Goal: Book appointment/travel/reservation

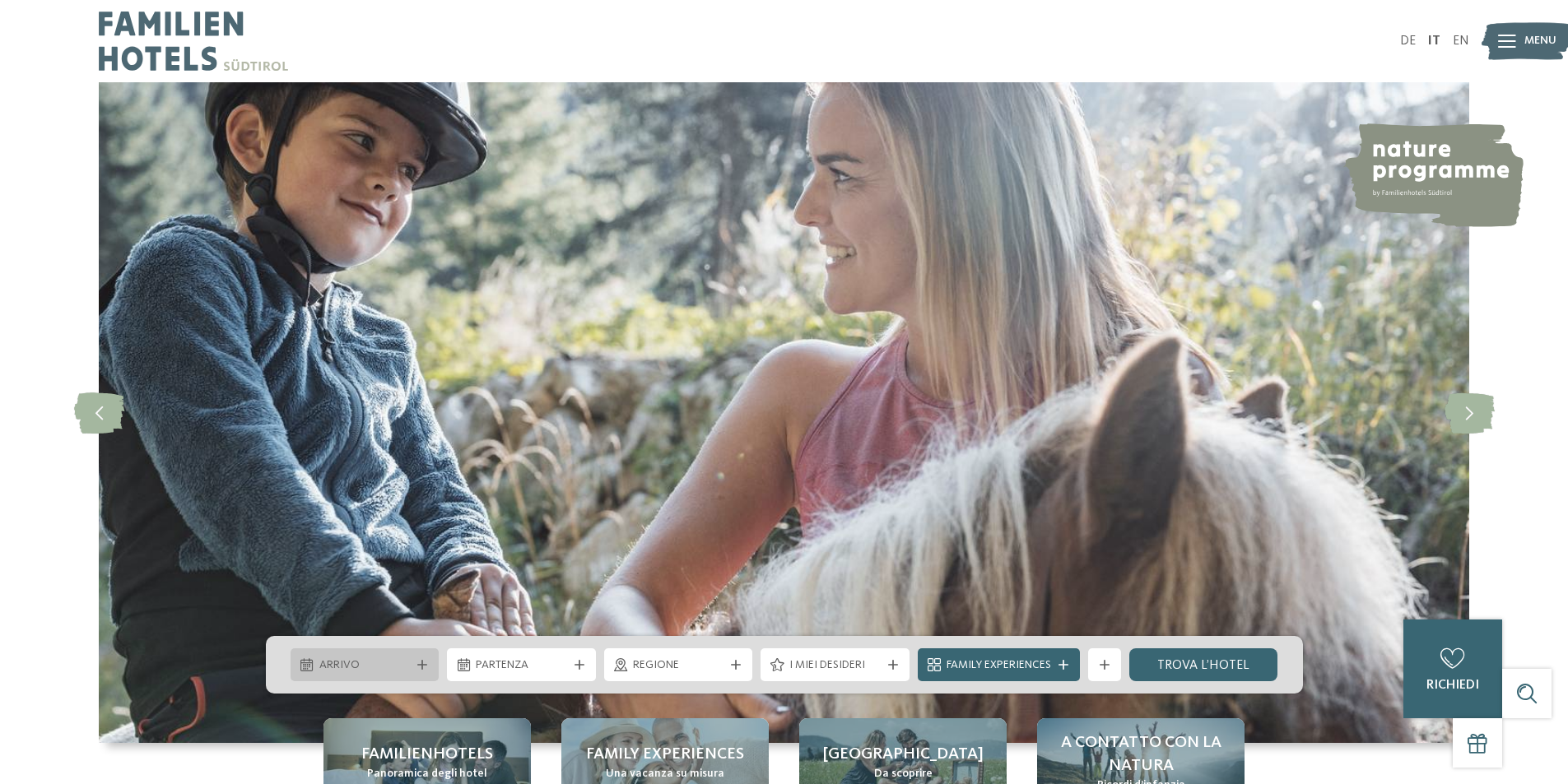
click at [338, 666] on span "Arrivo" at bounding box center [365, 666] width 91 height 17
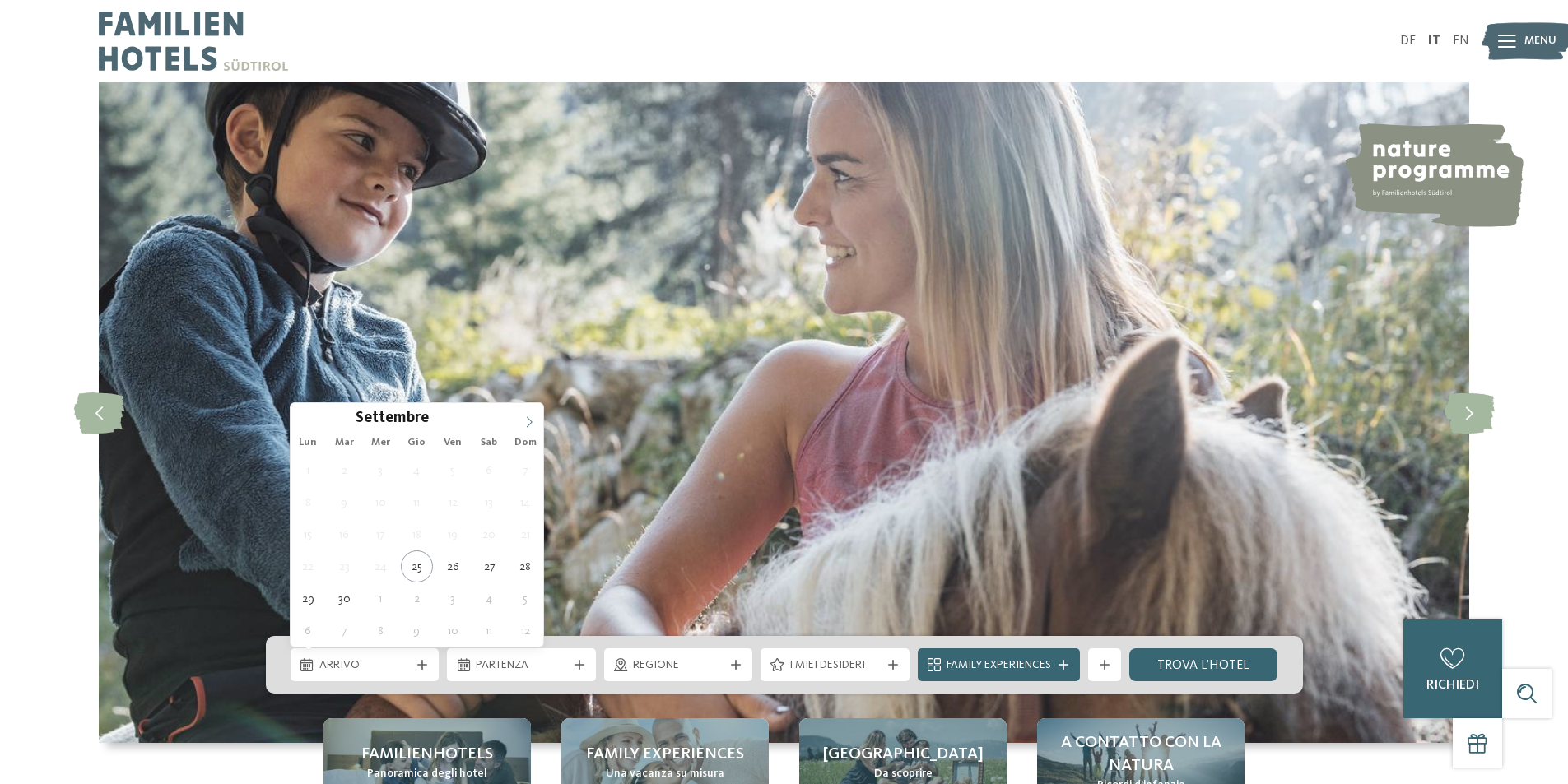
click at [529, 423] on icon at bounding box center [529, 421] width 12 height 12
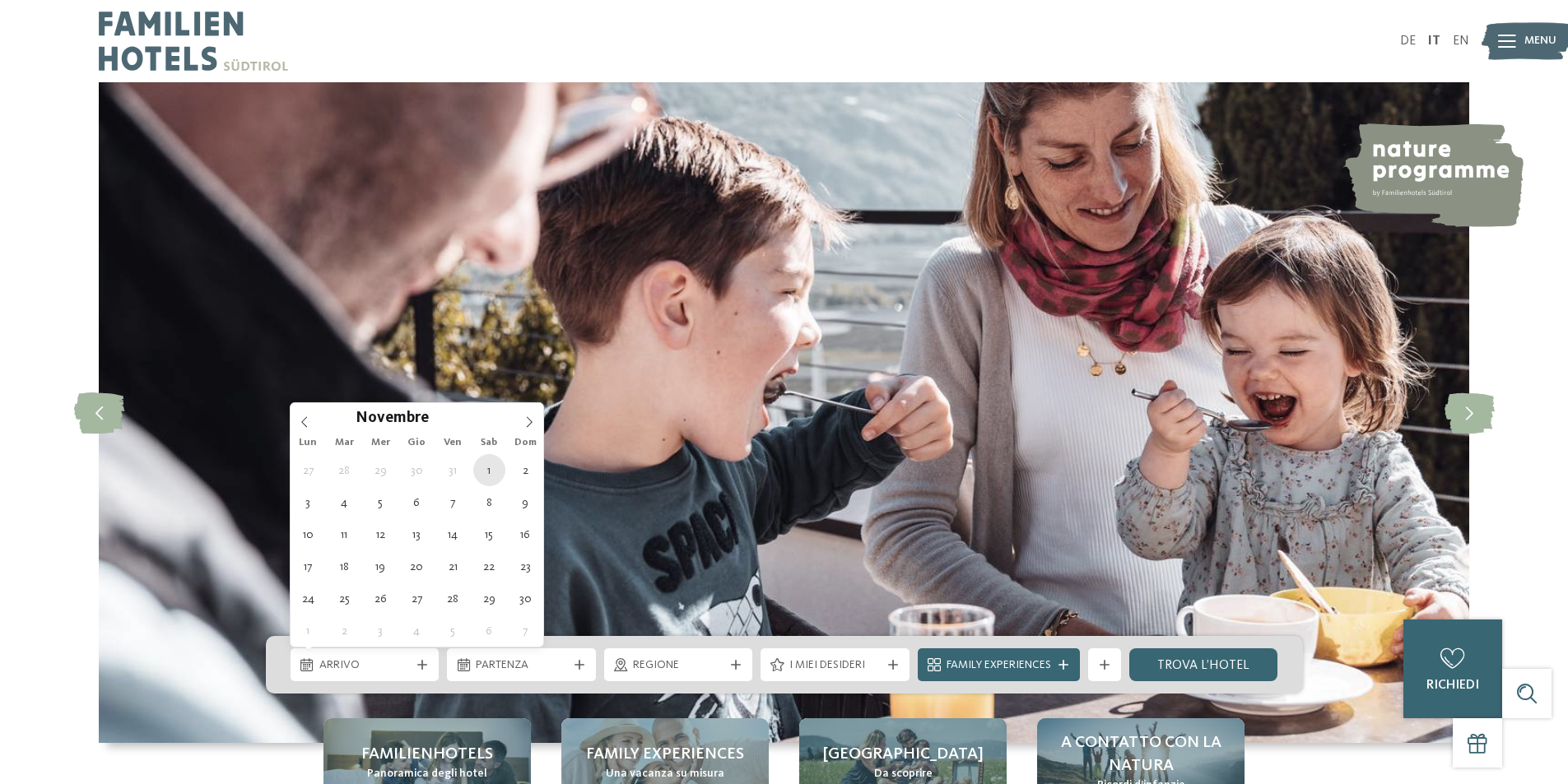
type div "01.11.2025"
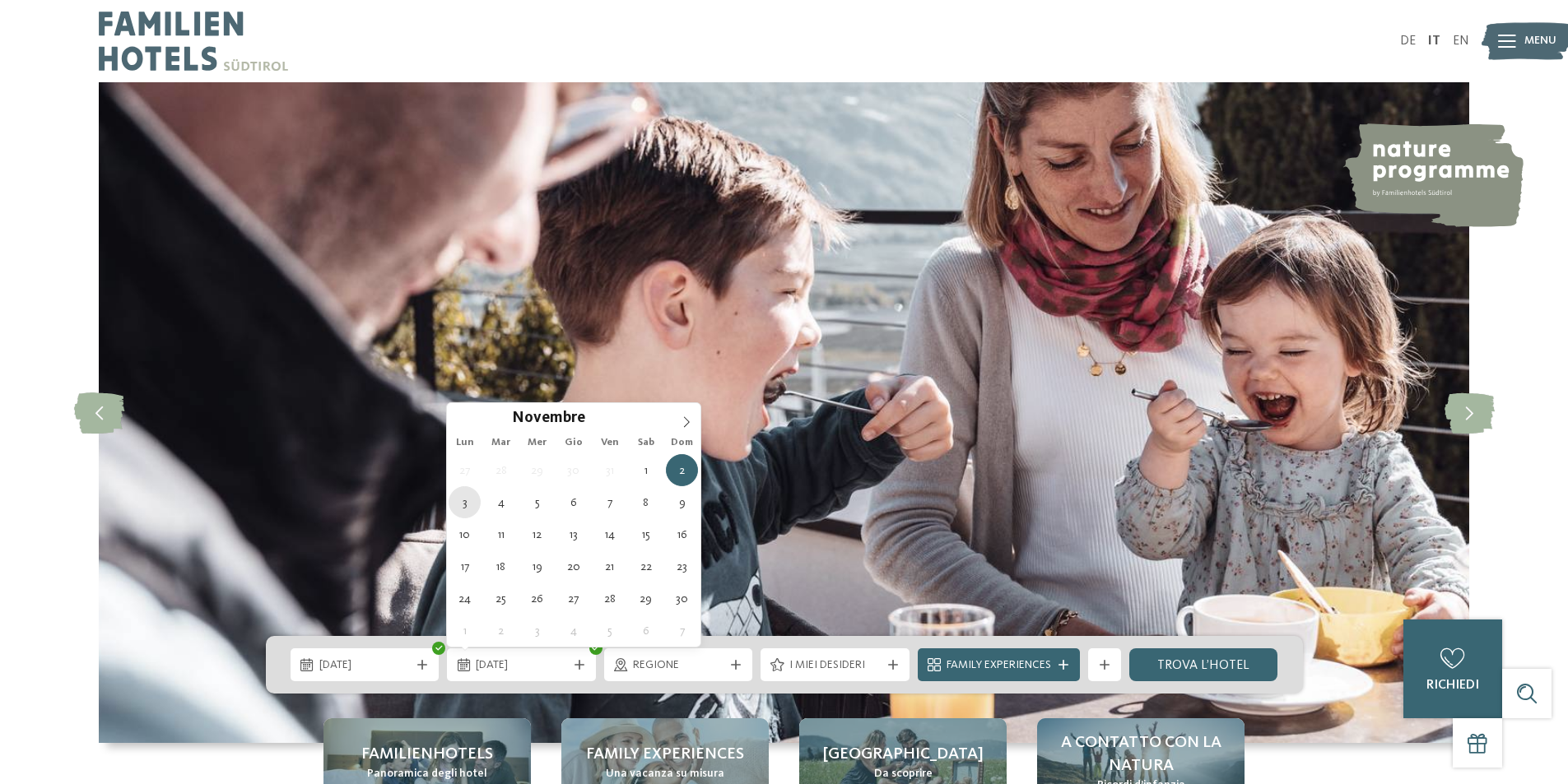
type div "03.11.2025"
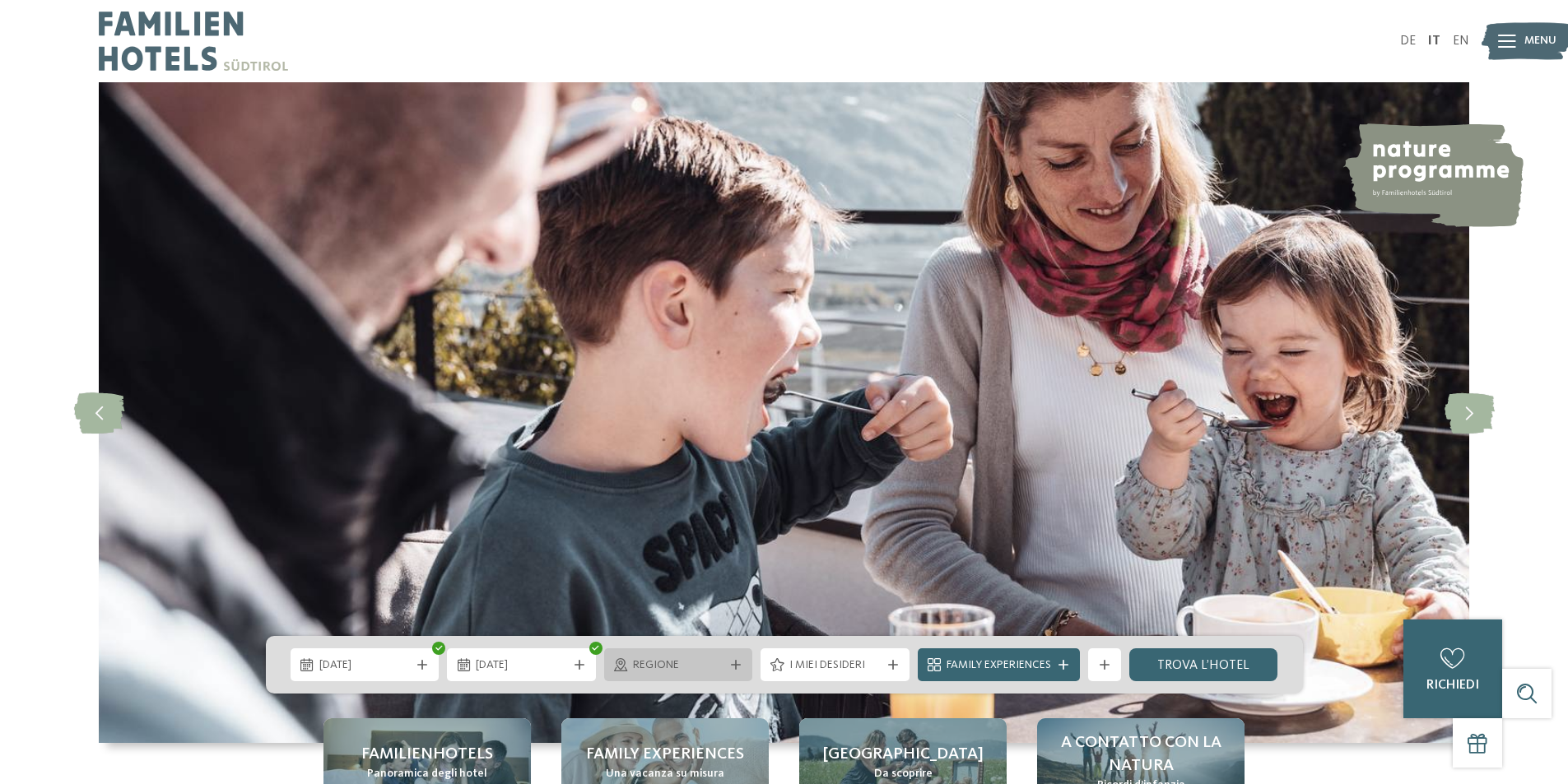
click at [671, 662] on span "Regione" at bounding box center [678, 666] width 91 height 17
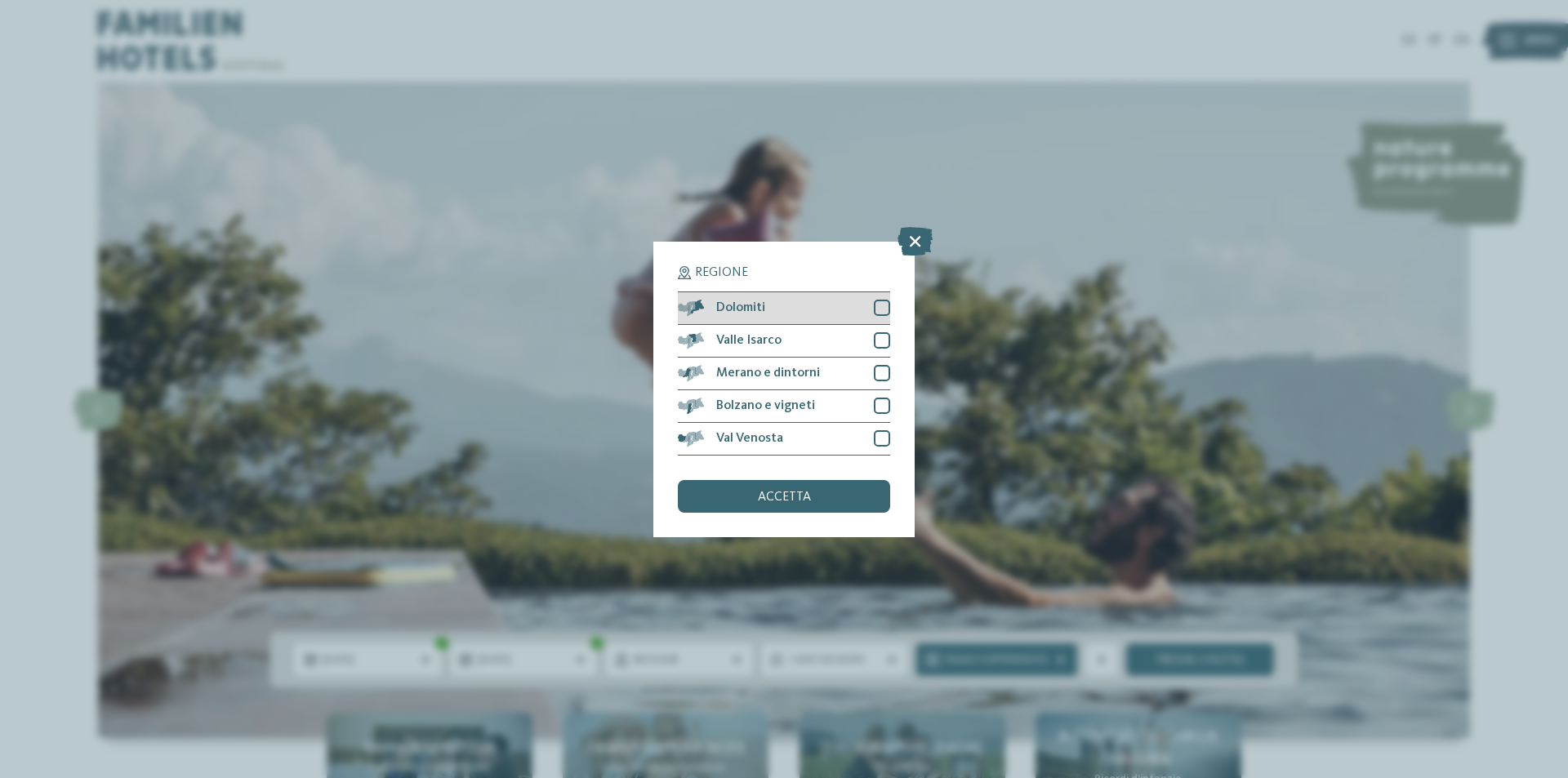
click at [778, 311] on div "Dolomiti" at bounding box center [784, 309] width 212 height 33
click at [757, 502] on div "accetta" at bounding box center [784, 496] width 212 height 33
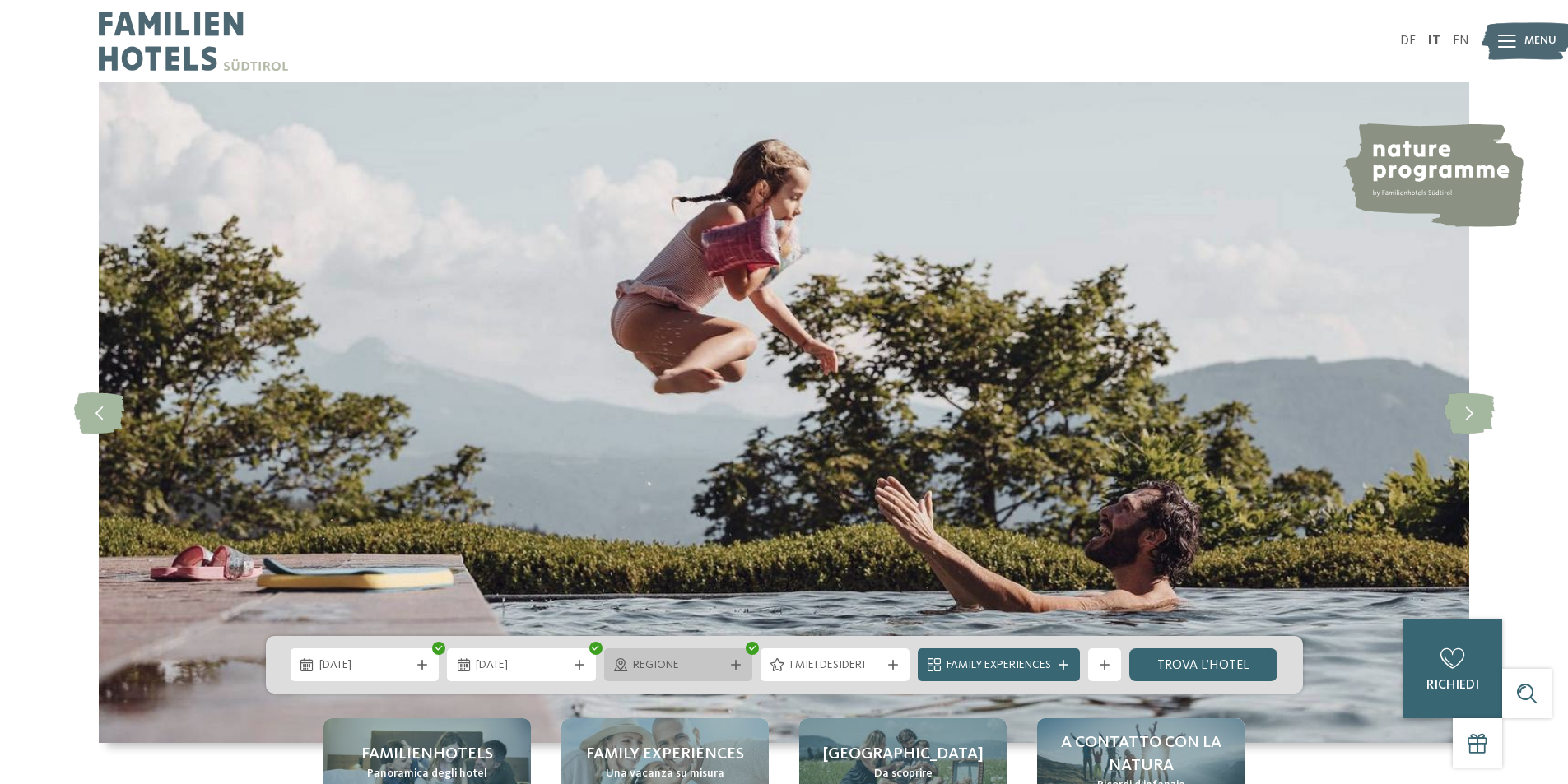
click at [678, 659] on span "Regione" at bounding box center [678, 666] width 91 height 17
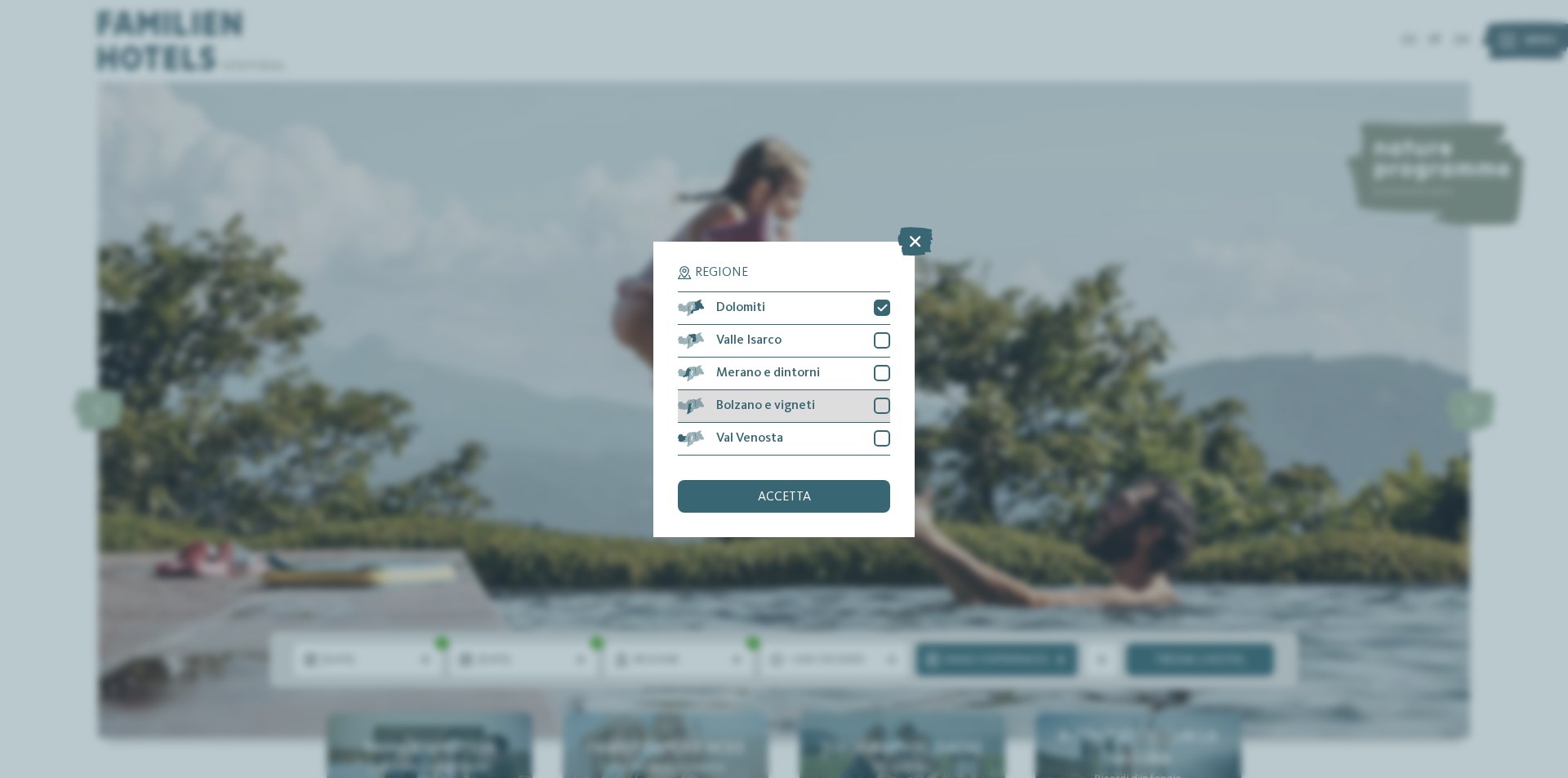
click at [758, 400] on span "Bolzano e vigneti" at bounding box center [765, 405] width 98 height 13
click at [761, 499] on span "accetta" at bounding box center [784, 497] width 53 height 13
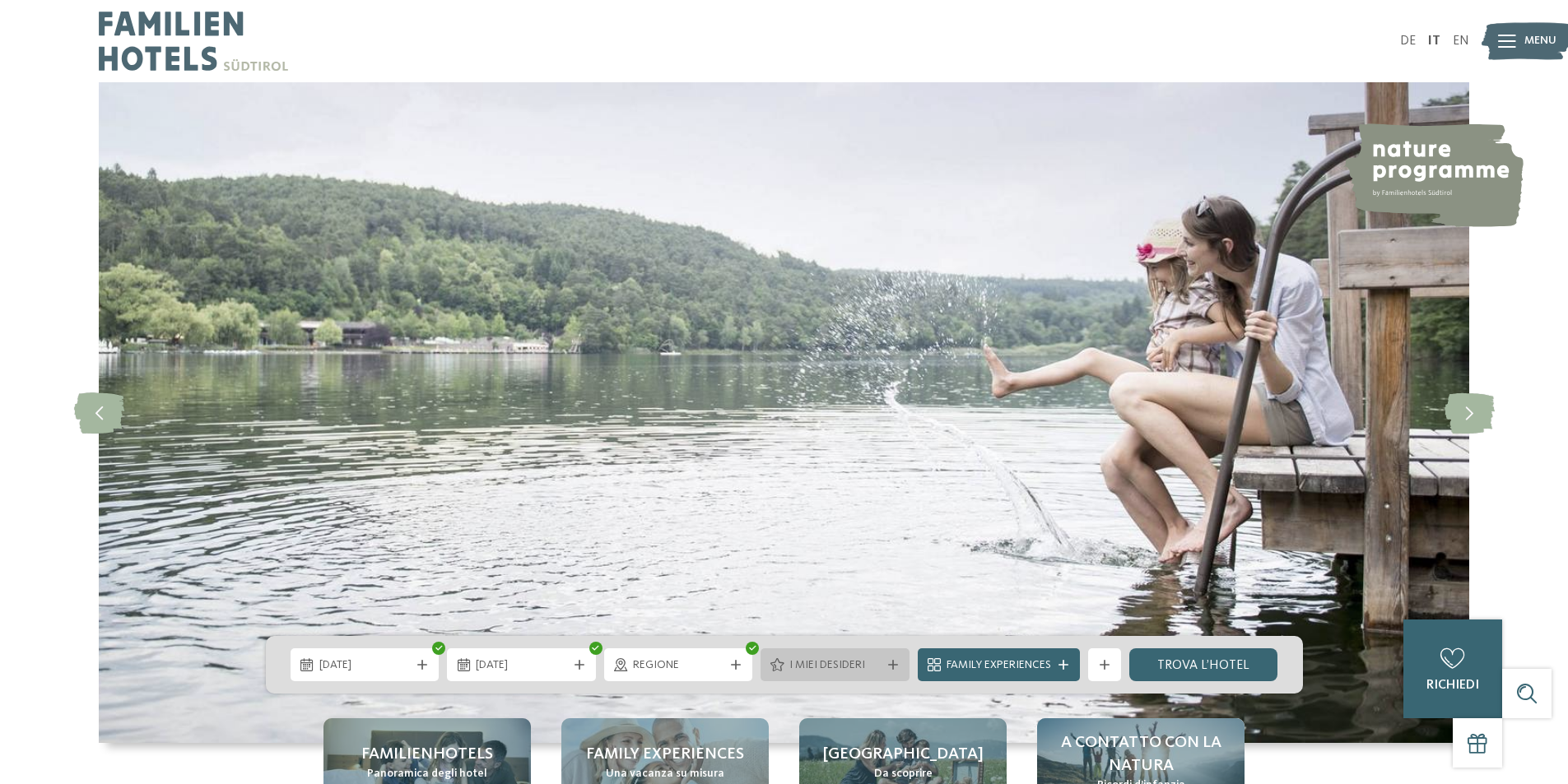
click at [812, 664] on span "I miei desideri" at bounding box center [834, 666] width 91 height 17
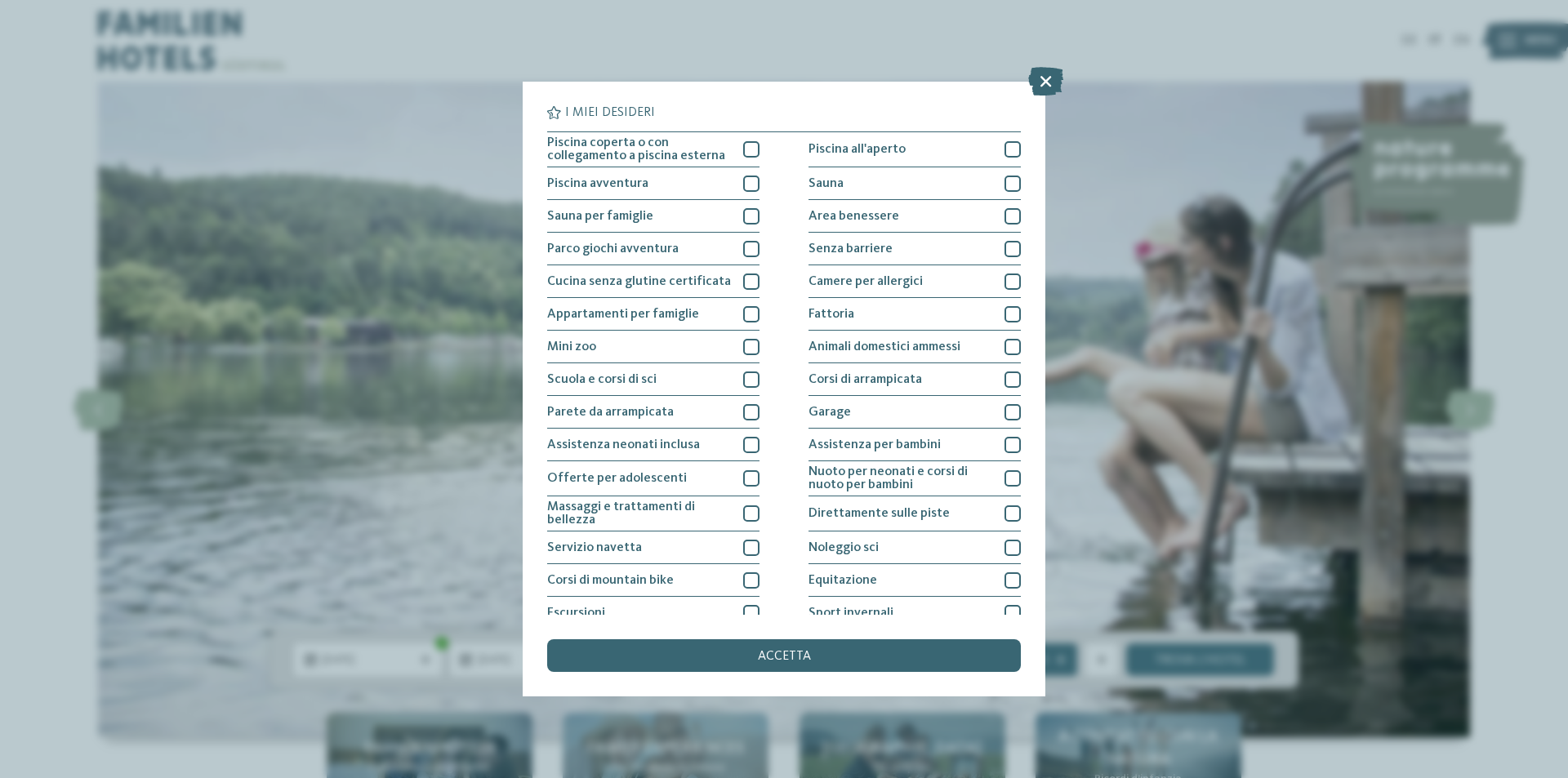
click at [805, 659] on span "accetta" at bounding box center [784, 656] width 53 height 13
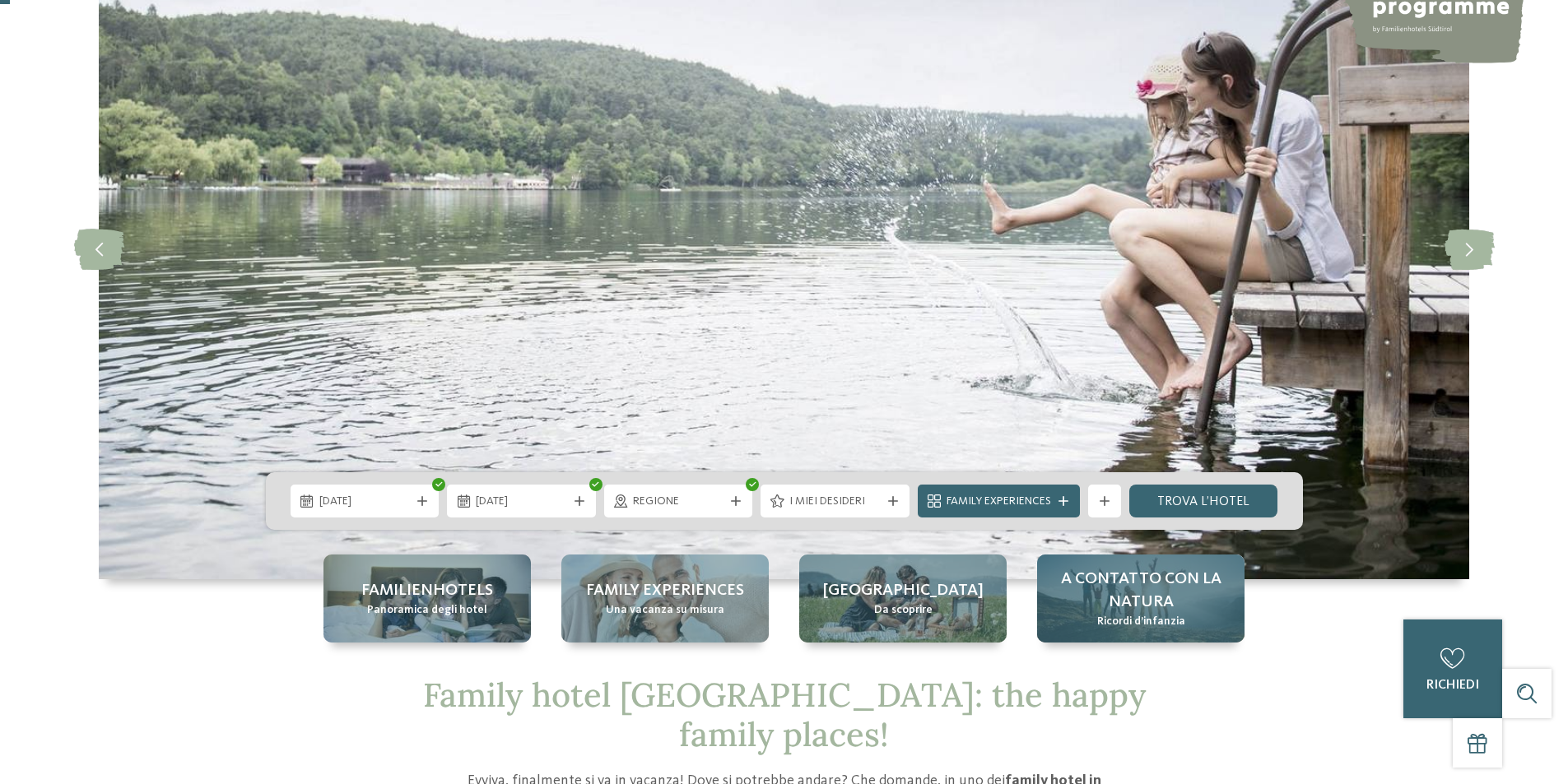
scroll to position [164, 0]
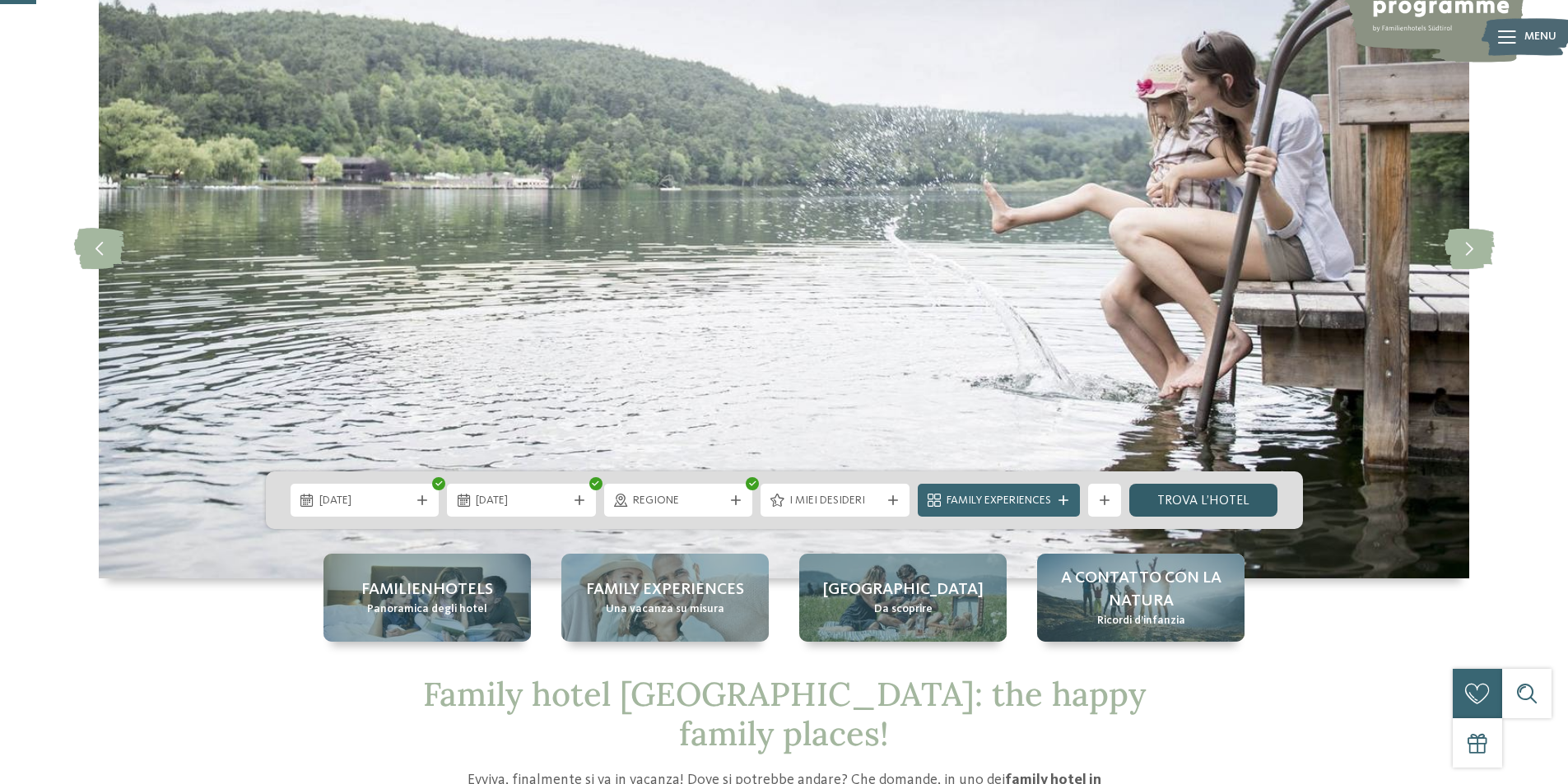
click at [1194, 498] on link "trova l’hotel" at bounding box center [1204, 500] width 149 height 33
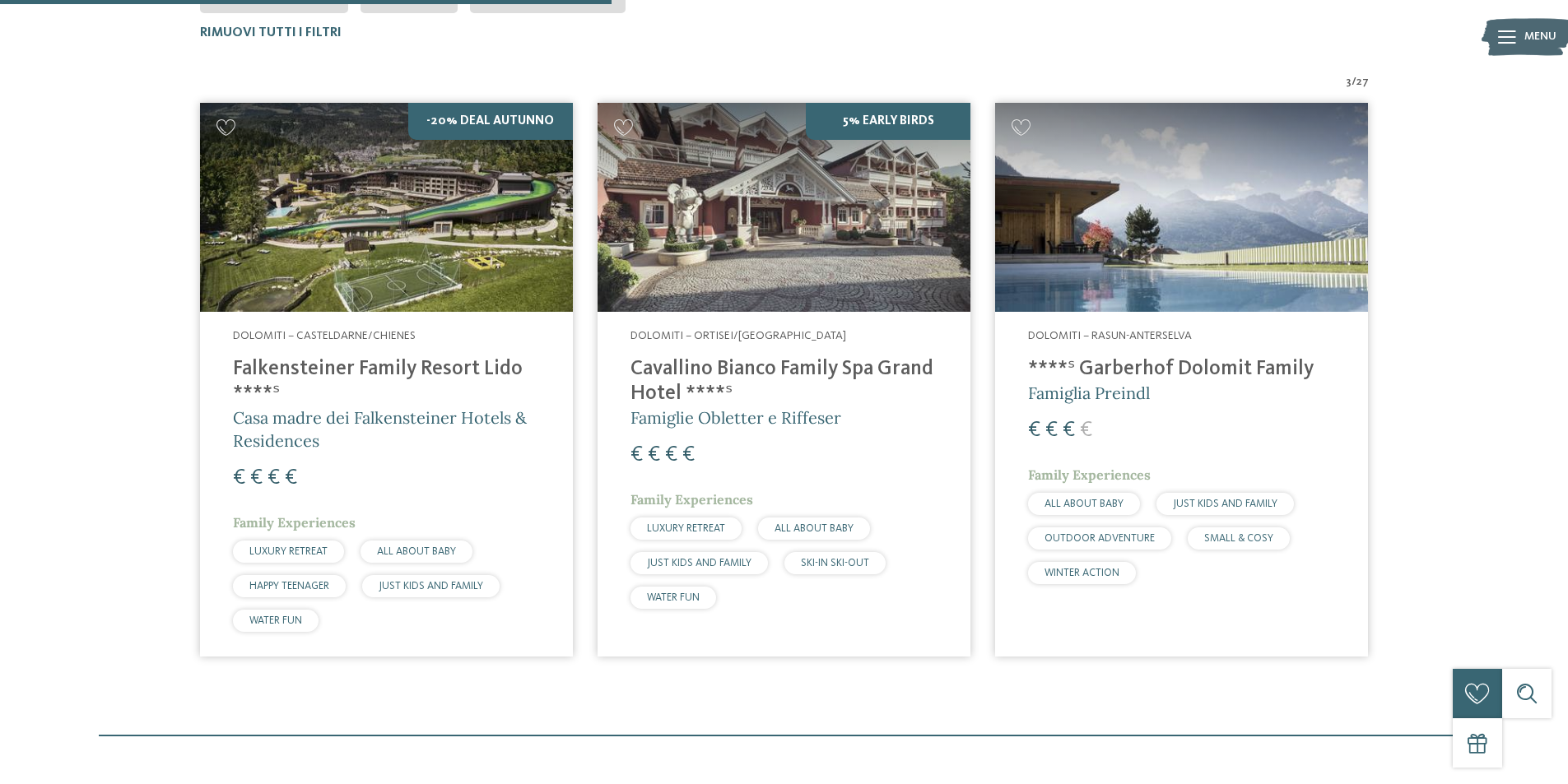
click at [386, 207] on img at bounding box center [387, 207] width 373 height 210
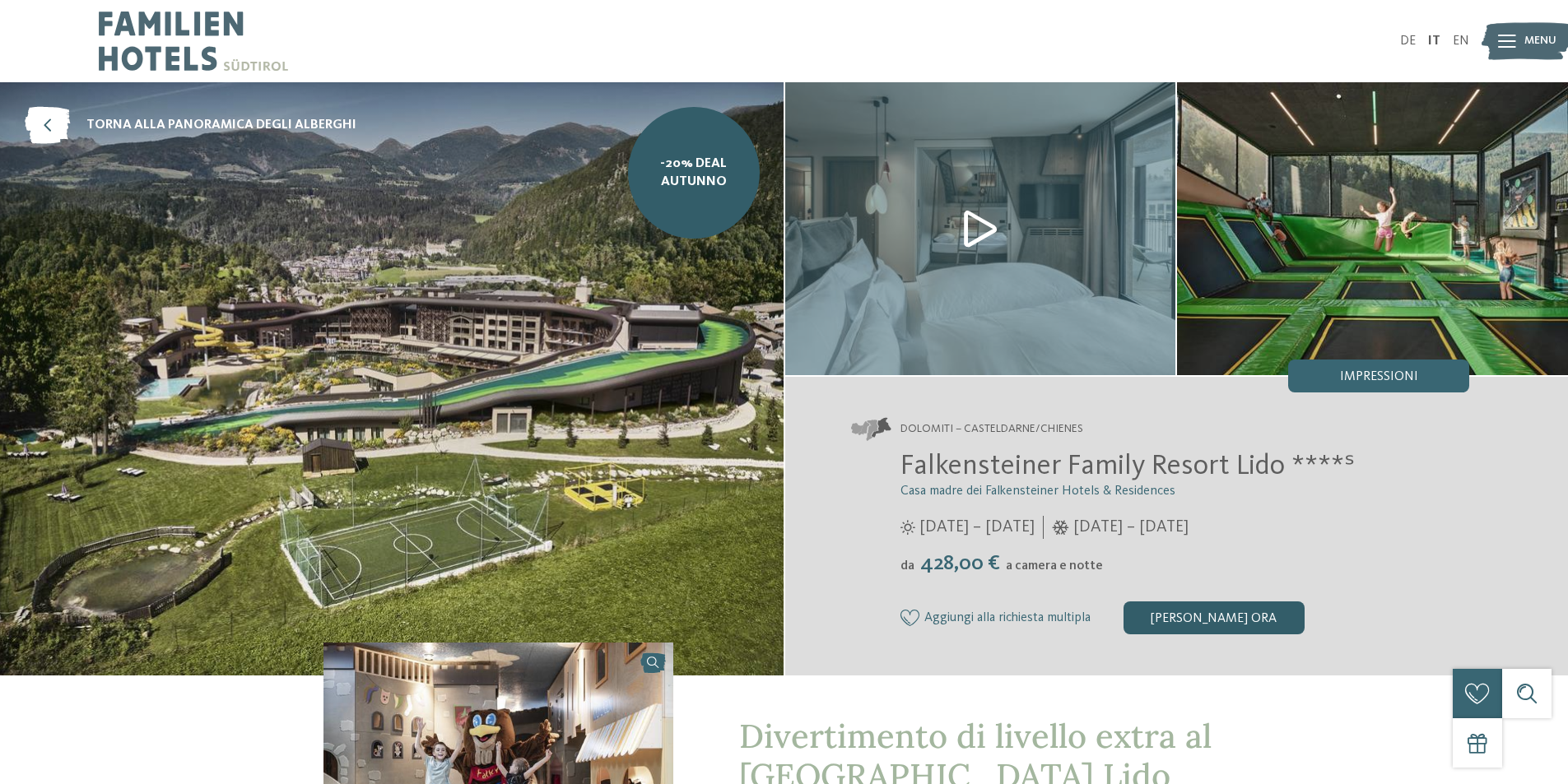
click at [1169, 602] on div "[PERSON_NAME] ora" at bounding box center [1213, 618] width 181 height 33
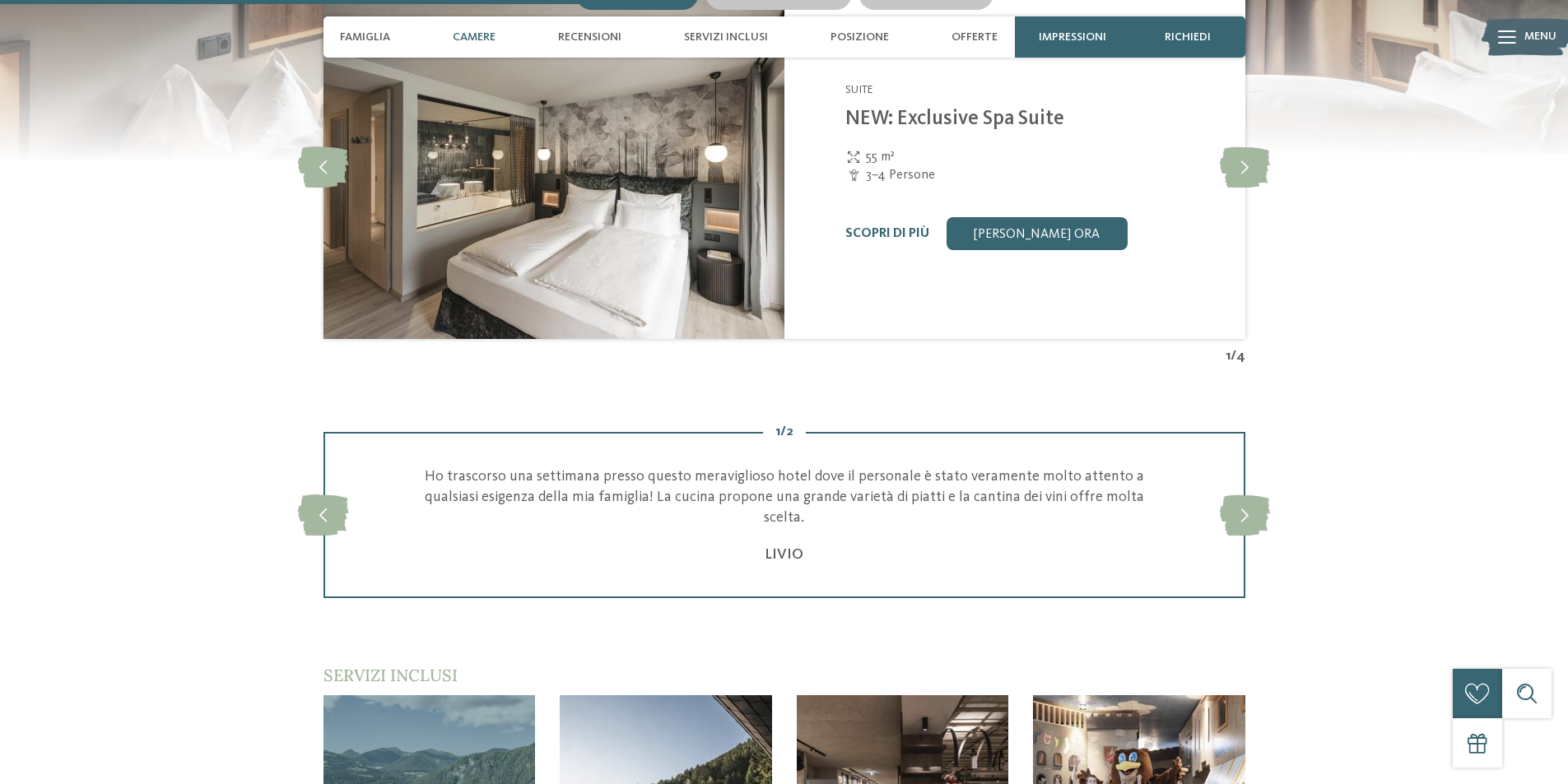
scroll to position [1630, 0]
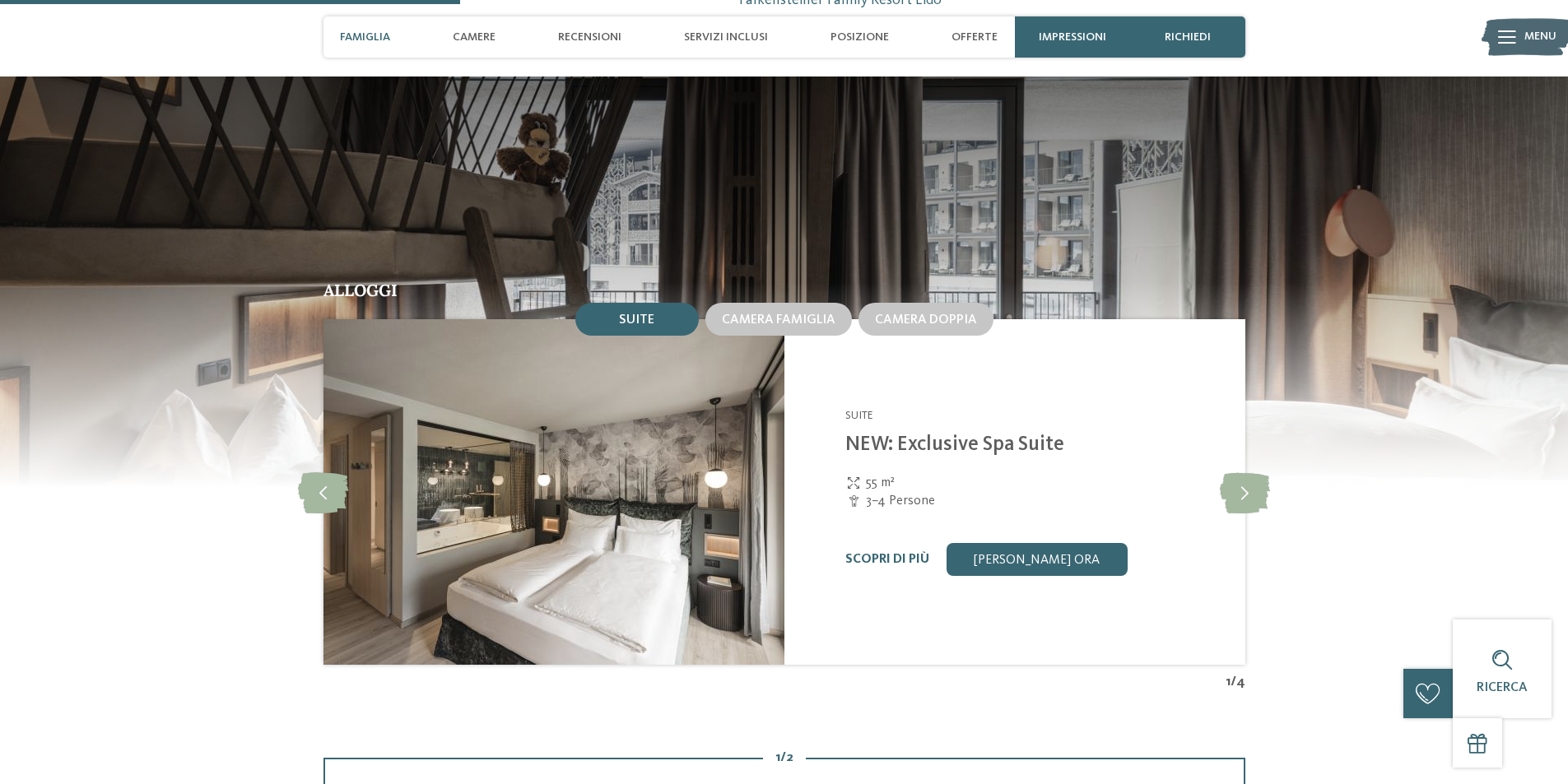
click at [740, 519] on img at bounding box center [553, 492] width 461 height 345
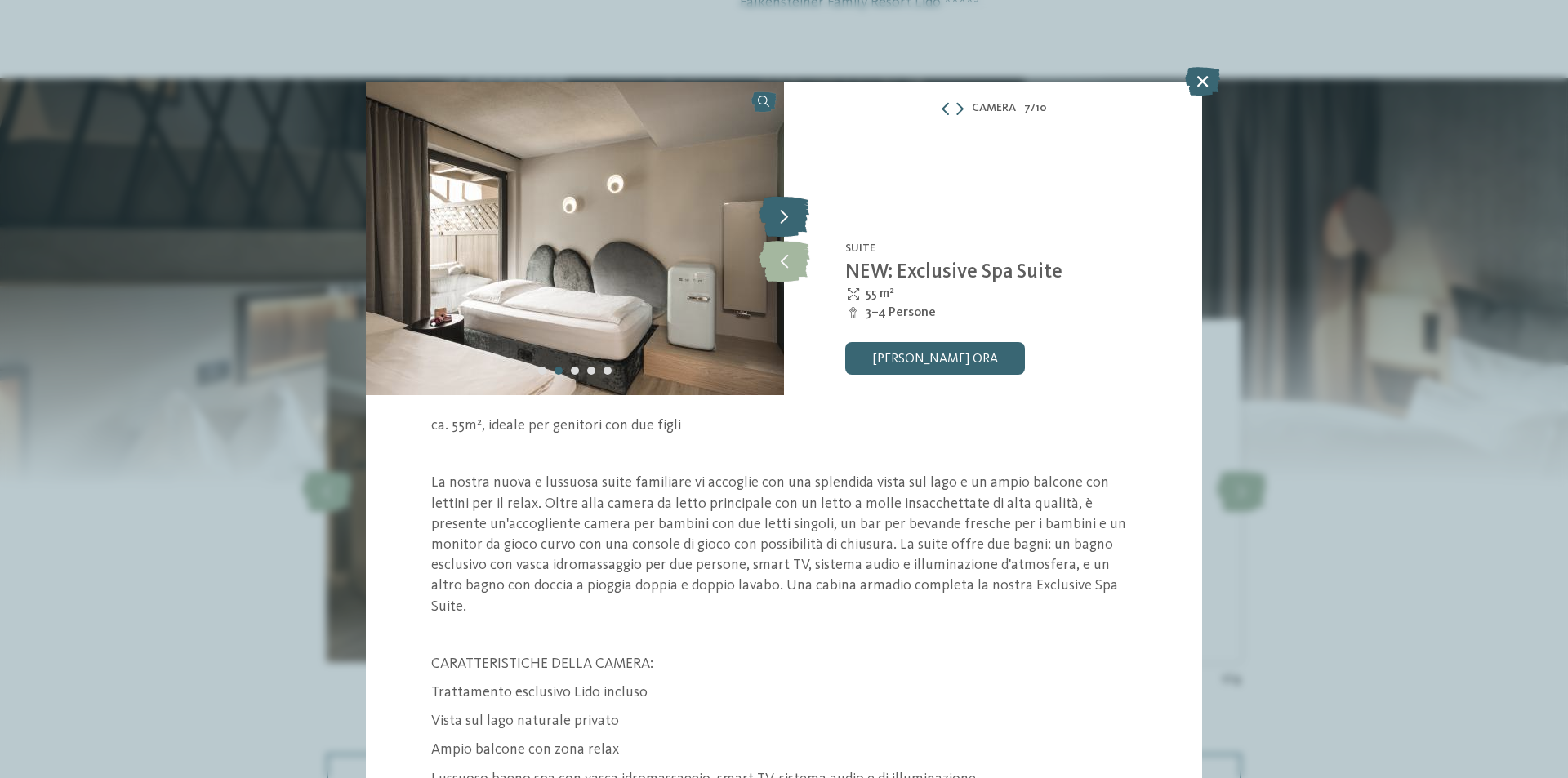
click at [782, 220] on icon at bounding box center [784, 216] width 50 height 41
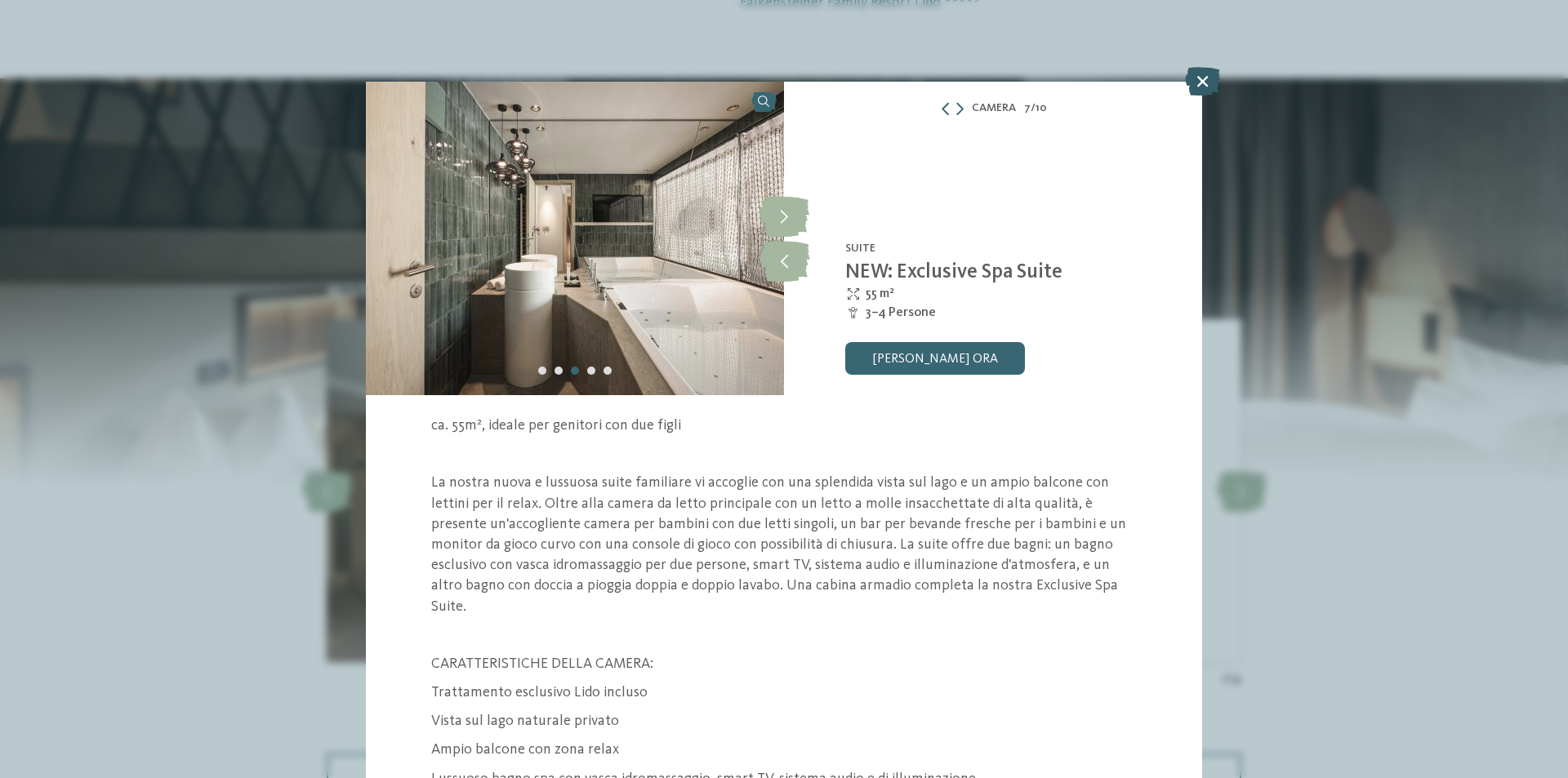
click at [1214, 82] on icon at bounding box center [1202, 80] width 36 height 28
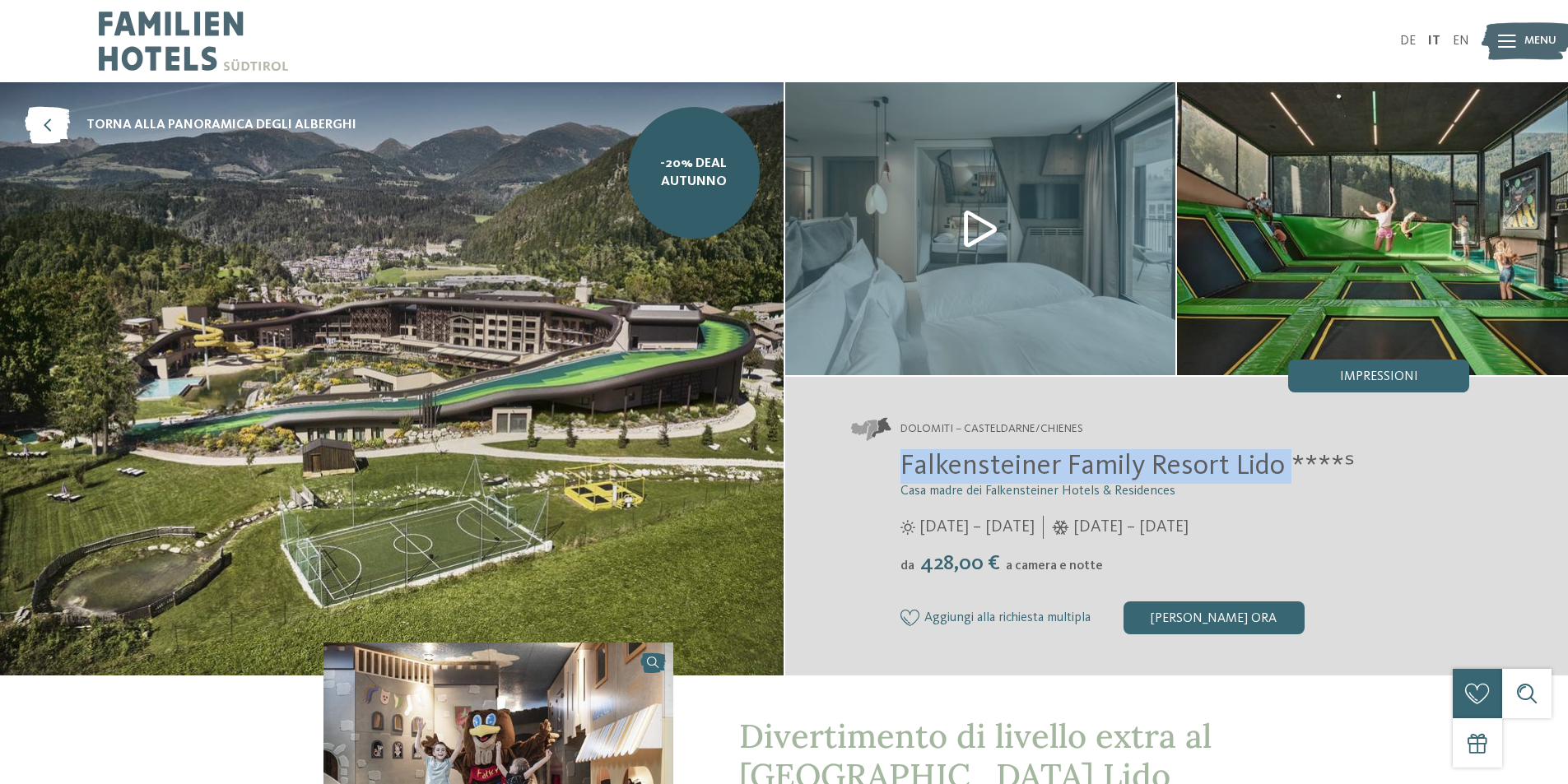
drag, startPoint x: 1288, startPoint y: 462, endPoint x: 892, endPoint y: 457, distance: 396.0
click at [892, 457] on div "Falkensteiner Family Resort Lido ****ˢ Casa madre dei Falkensteiner Hotels & Re…" at bounding box center [1161, 542] width 619 height 185
copy span "Falkensteiner Family Resort Lido"
click at [1002, 210] on img at bounding box center [981, 229] width 391 height 293
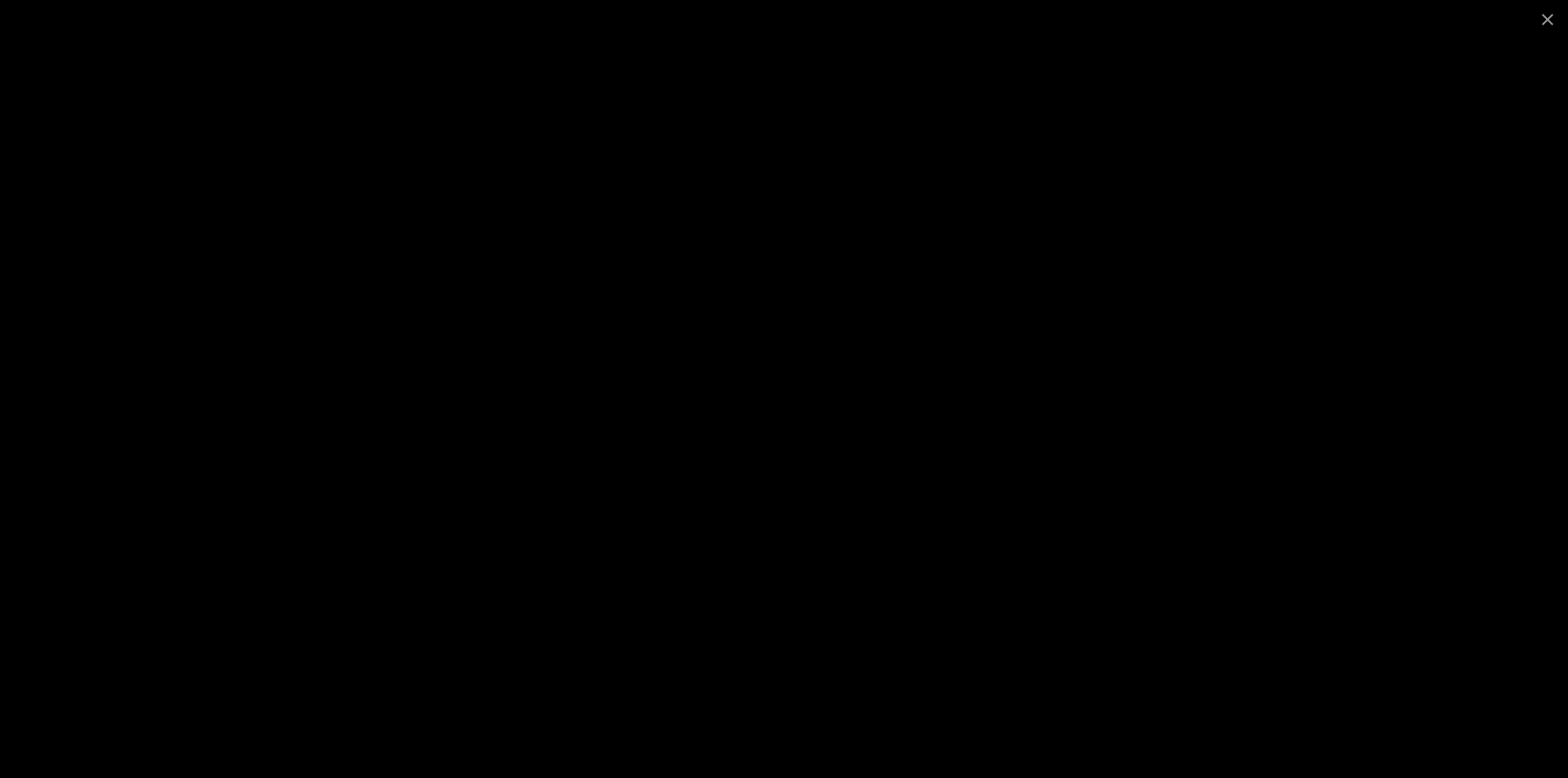
click at [304, 153] on div at bounding box center [784, 389] width 1568 height 778
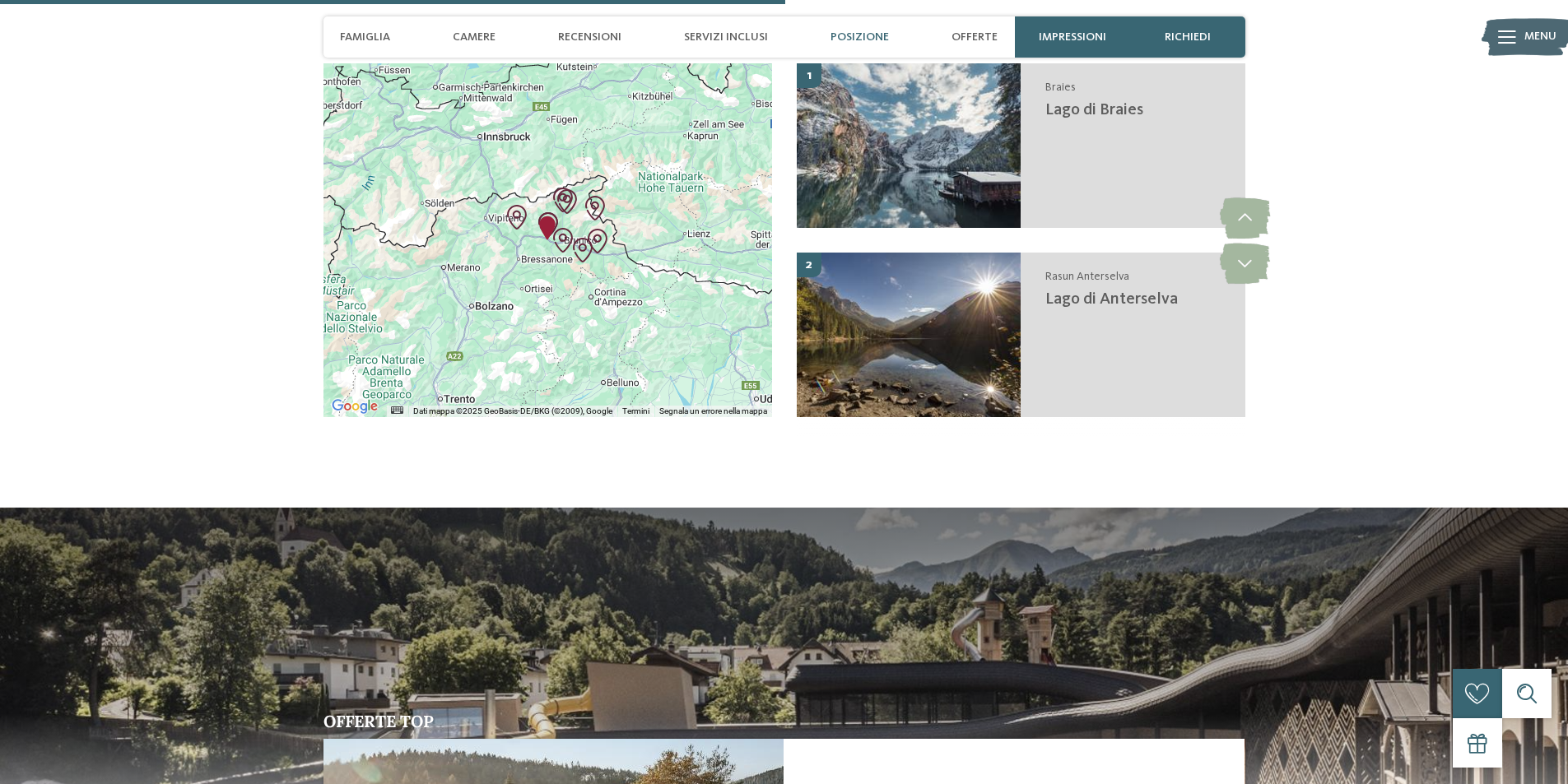
scroll to position [3373, 0]
